Goal: Find specific page/section: Find specific page/section

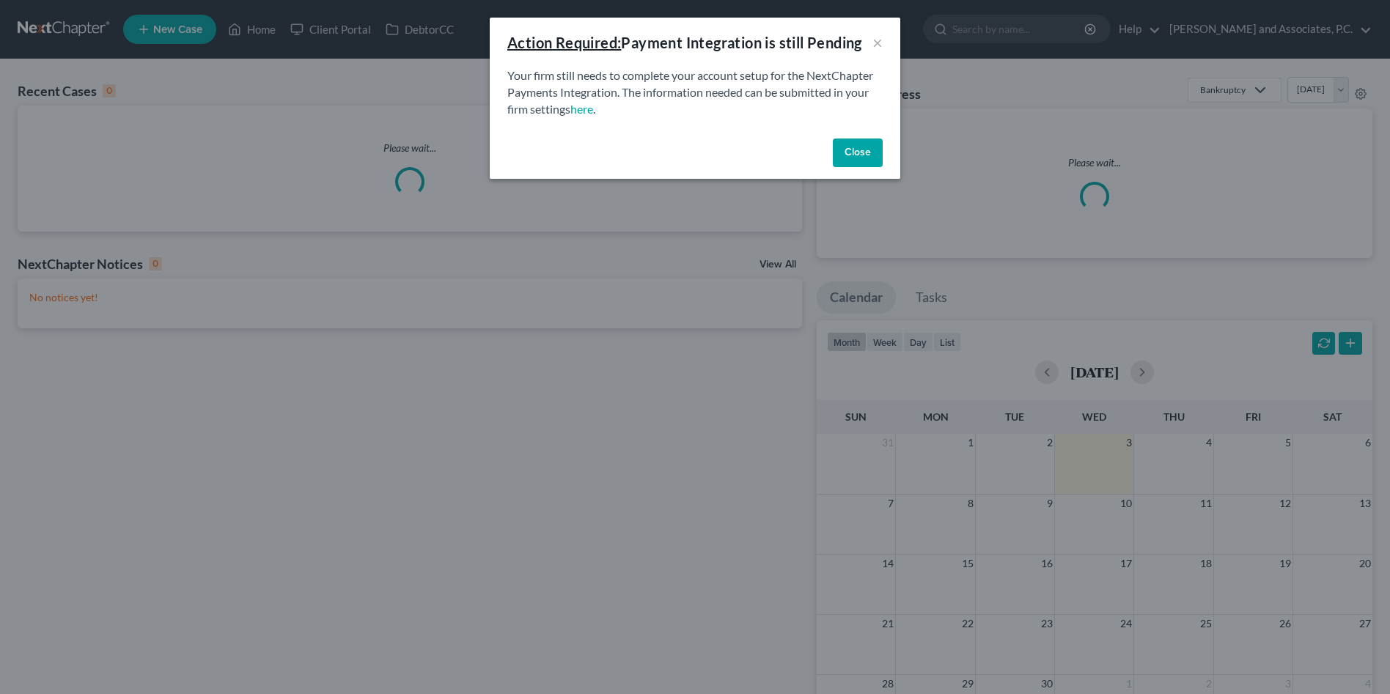
click at [842, 149] on button "Close" at bounding box center [858, 153] width 50 height 29
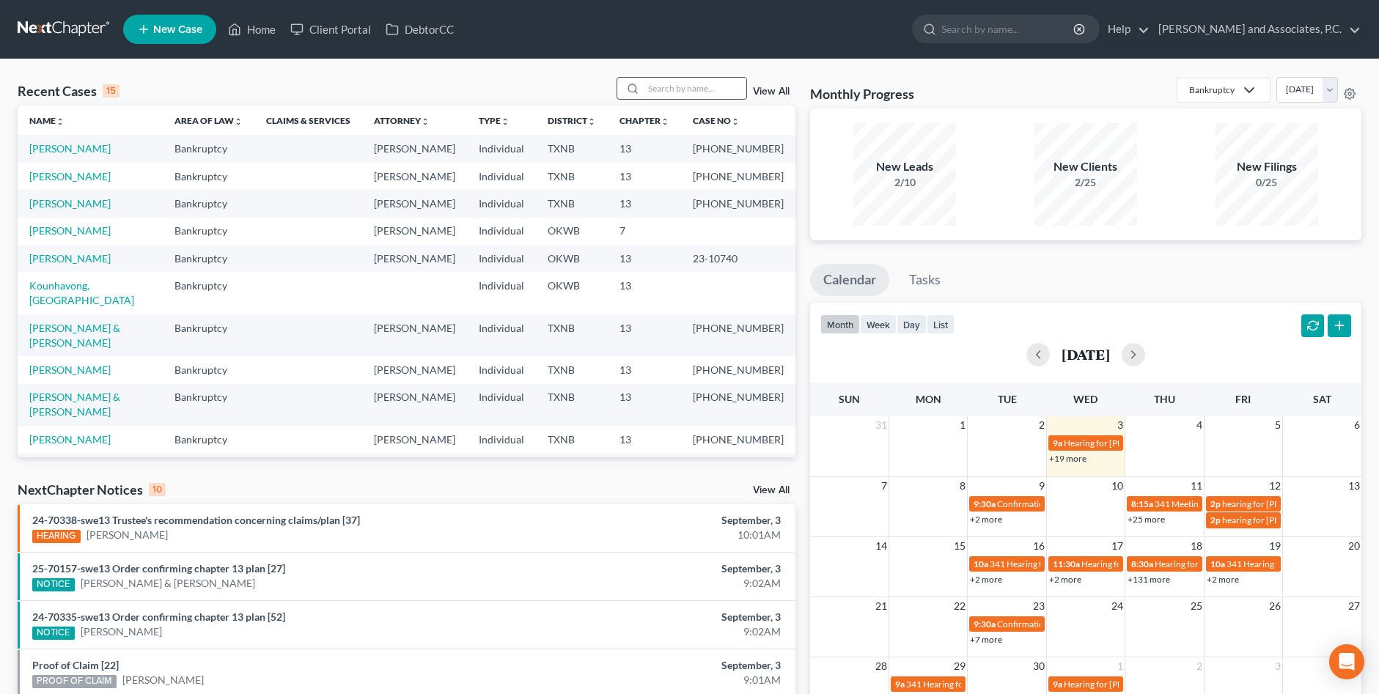
click at [671, 88] on input "search" at bounding box center [694, 88] width 103 height 21
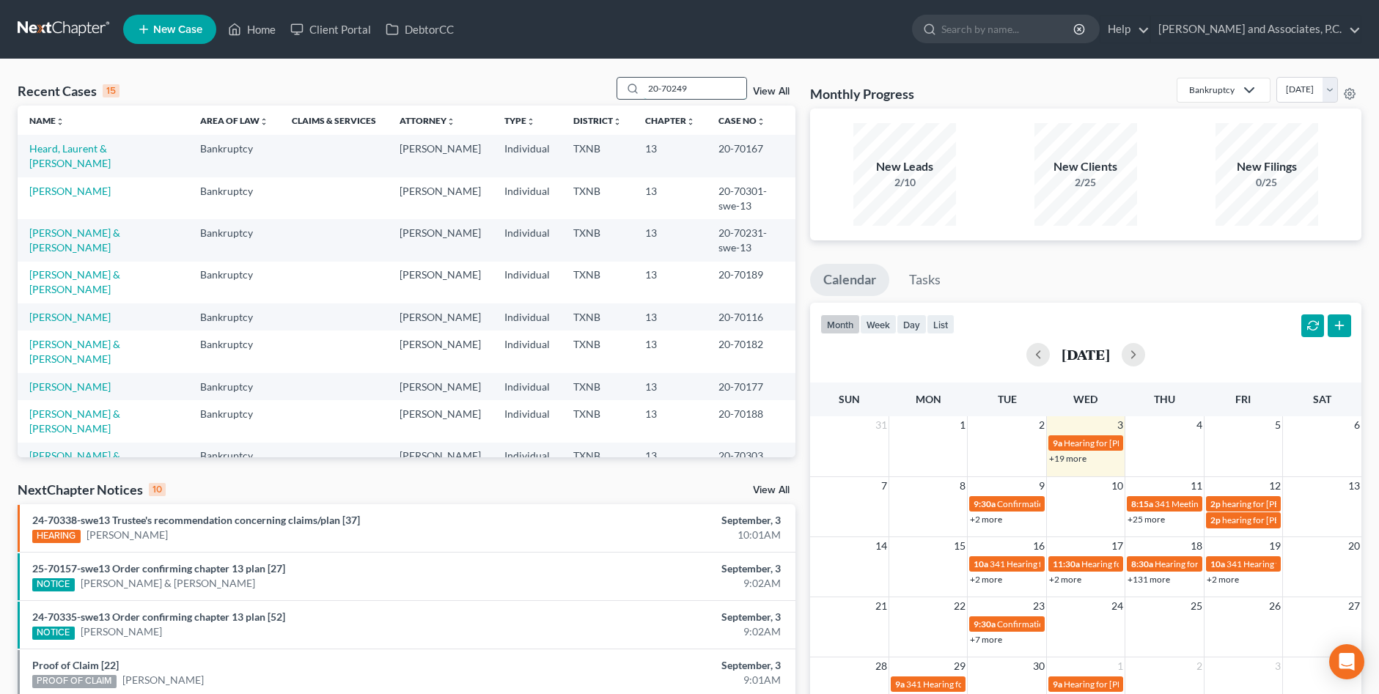
type input "20-70249"
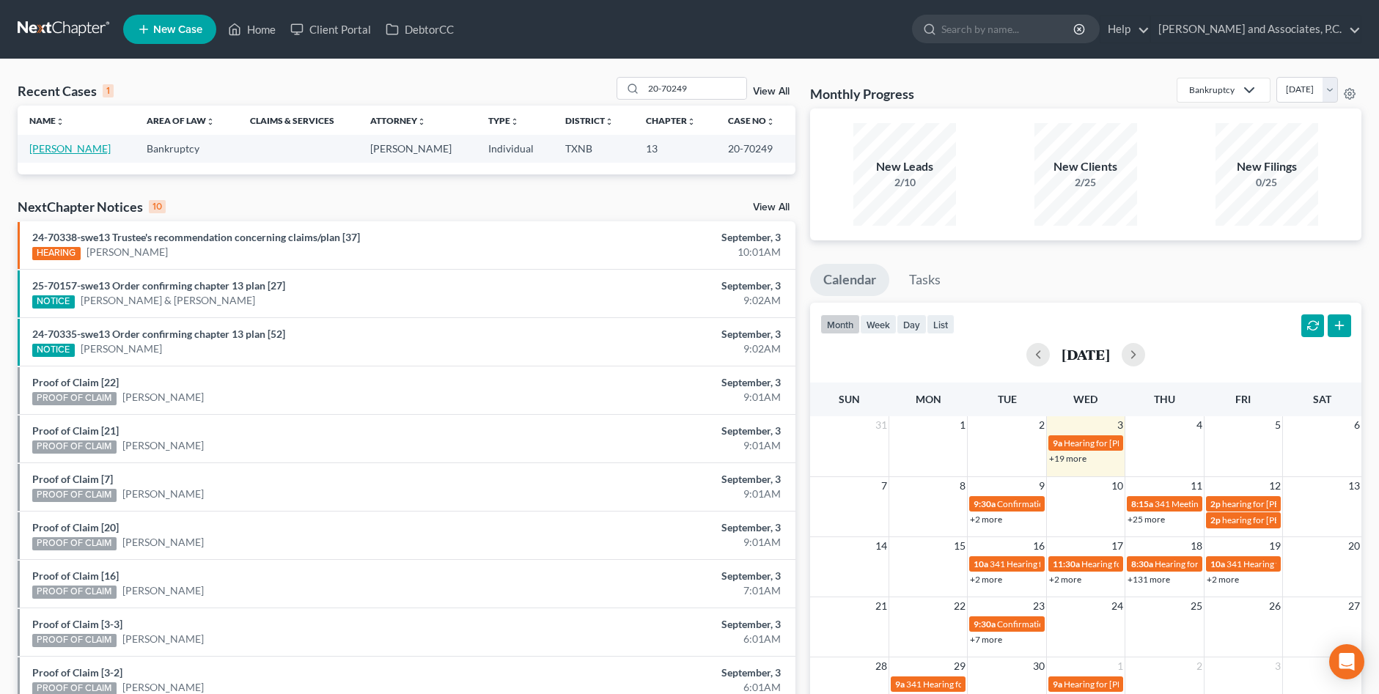
click at [92, 149] on link "[PERSON_NAME]" at bounding box center [69, 148] width 81 height 12
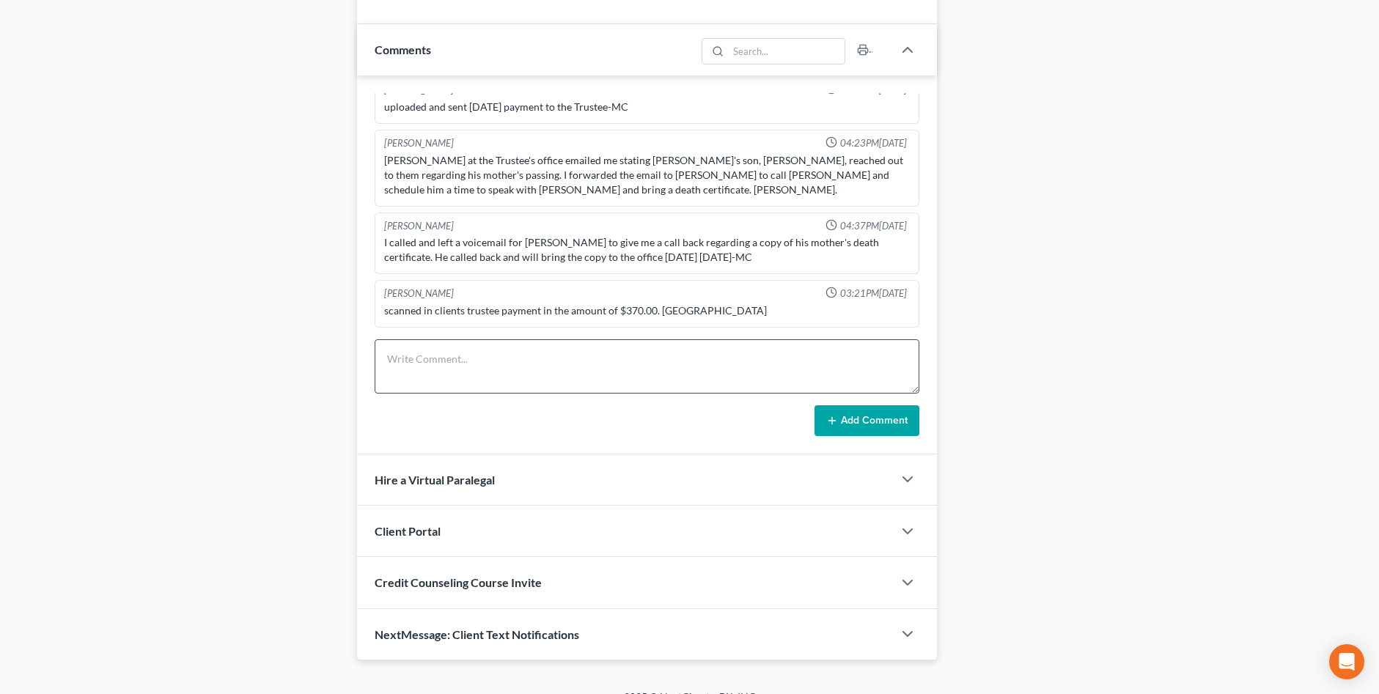
scroll to position [921, 0]
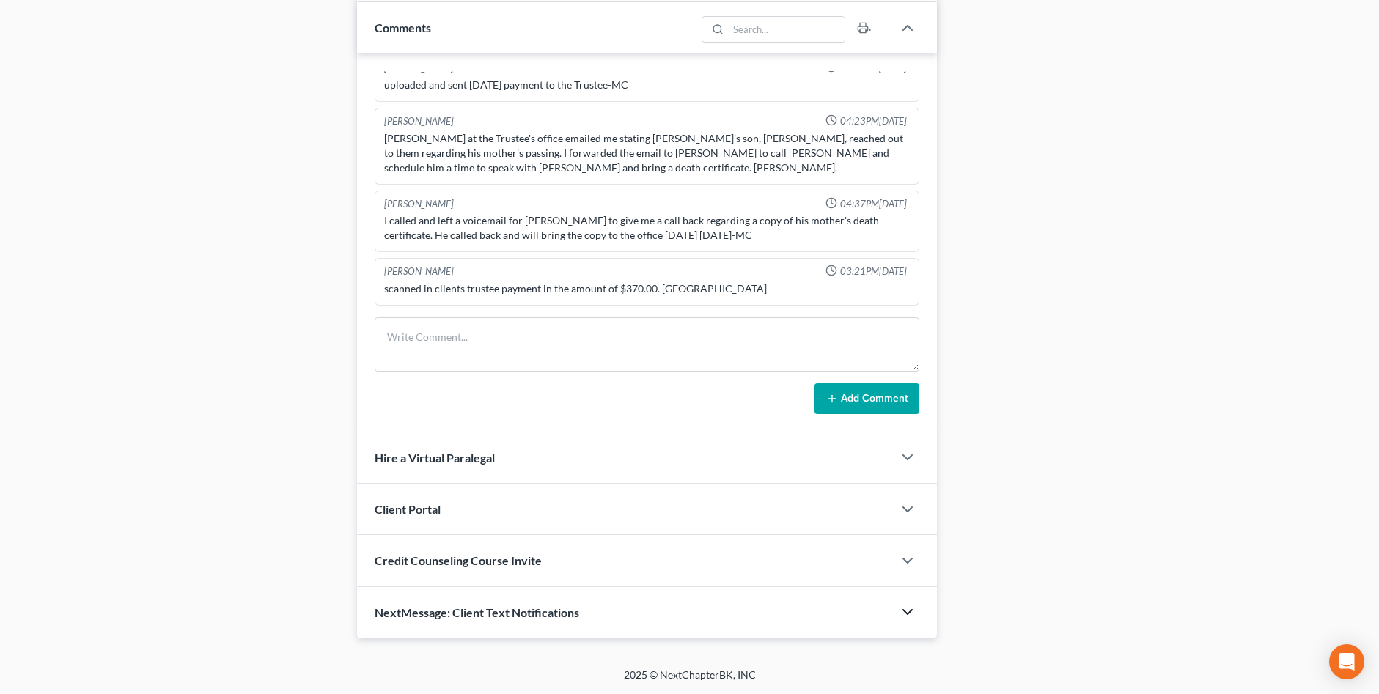
click at [906, 613] on polyline "button" at bounding box center [907, 612] width 9 height 4
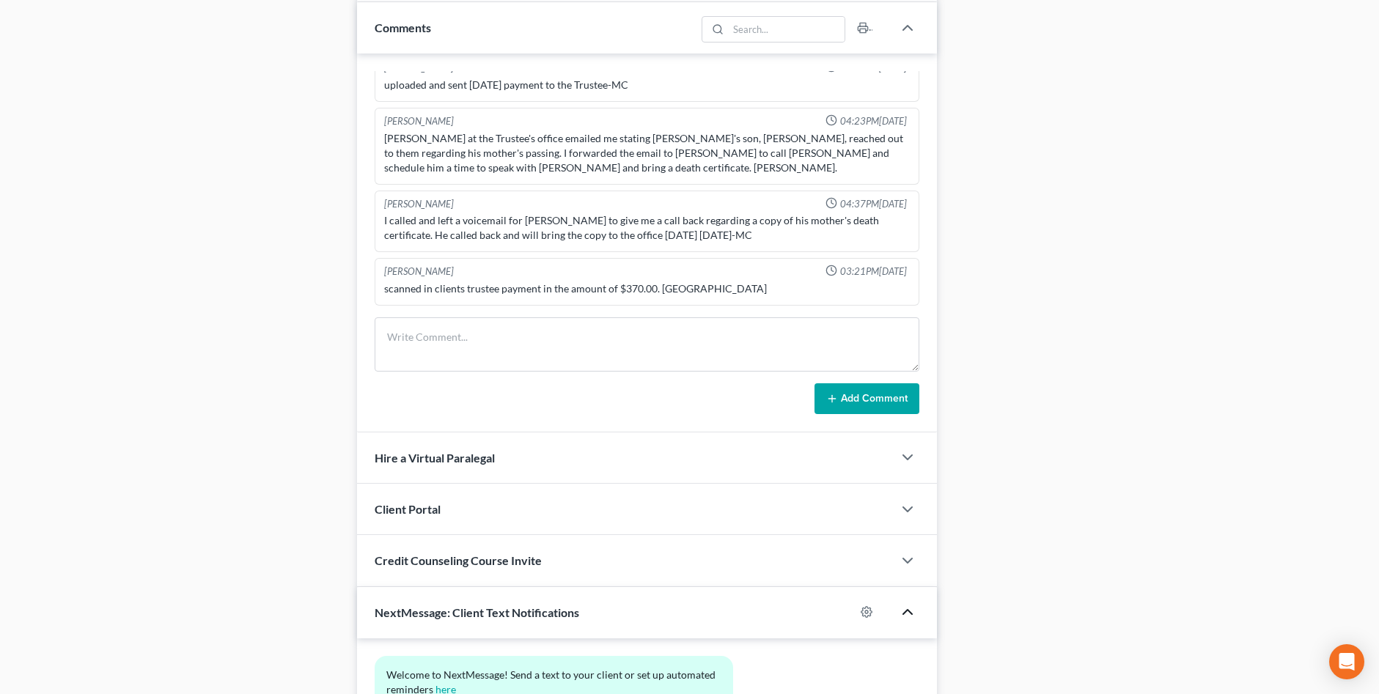
click at [906, 613] on icon "button" at bounding box center [908, 612] width 18 height 18
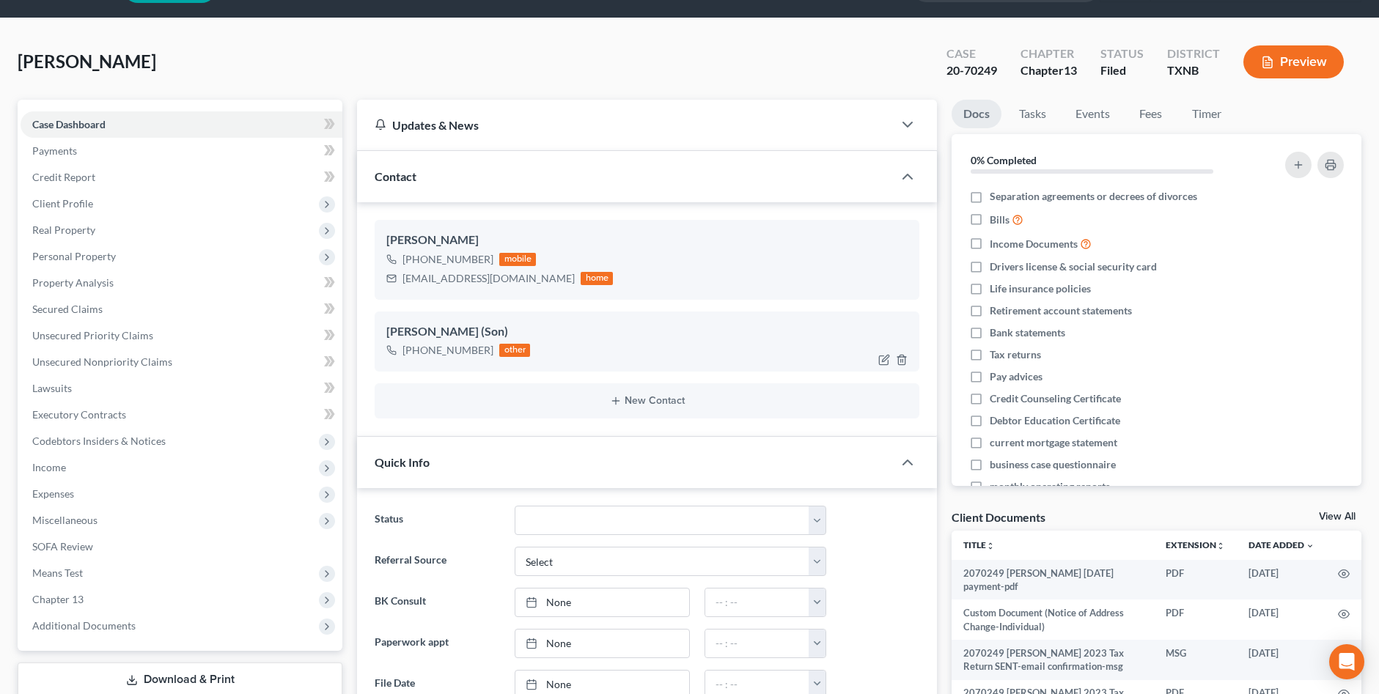
scroll to position [0, 0]
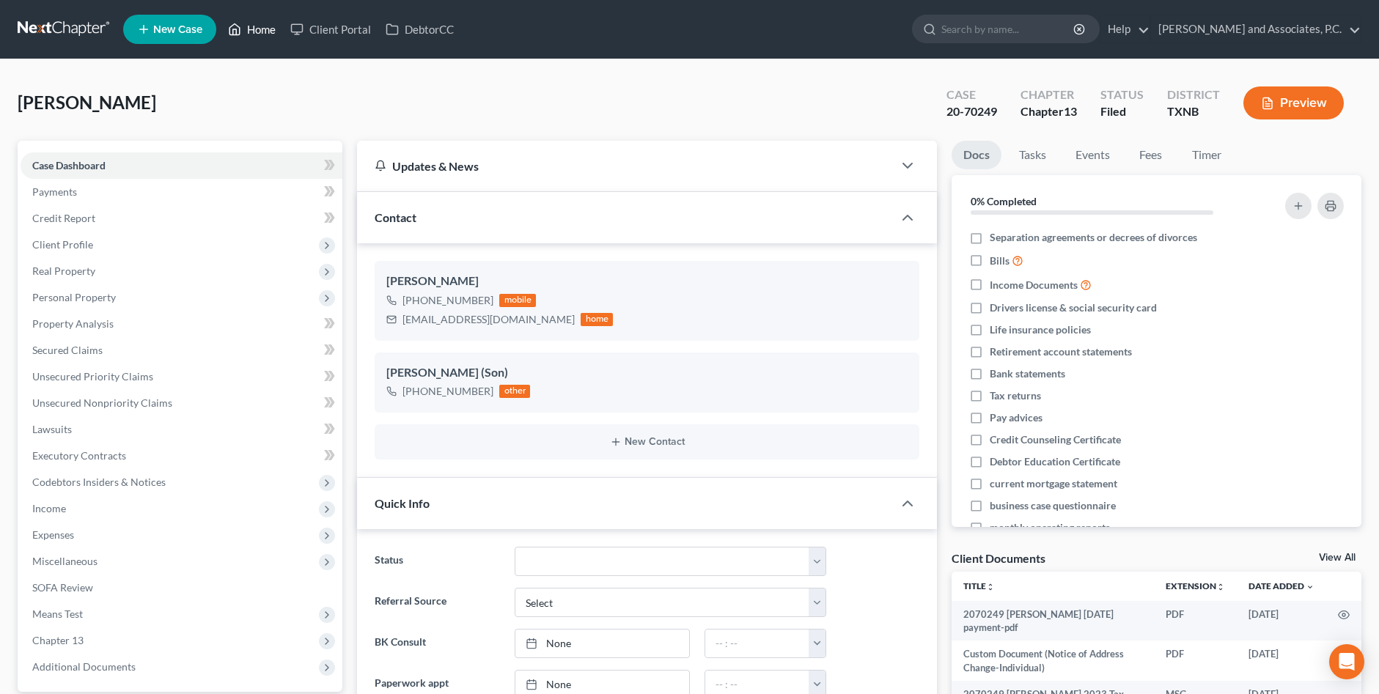
click at [267, 28] on link "Home" at bounding box center [252, 29] width 62 height 26
